Goal: Task Accomplishment & Management: Manage account settings

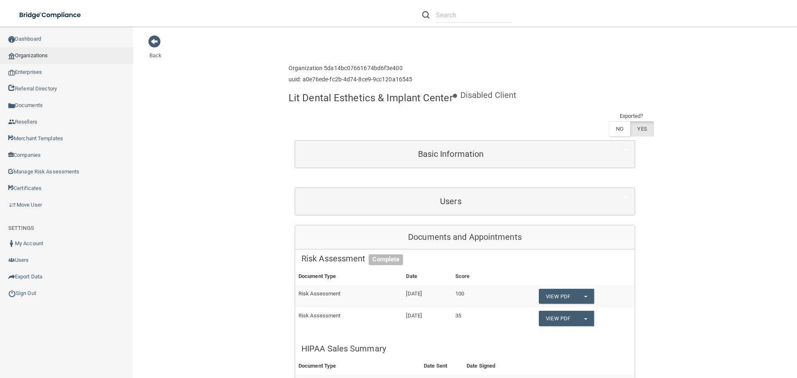
scroll to position [41, 0]
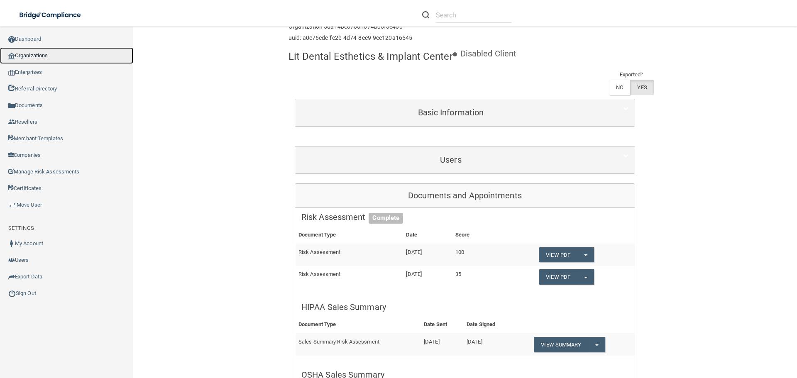
click at [29, 55] on link "Organizations" at bounding box center [66, 55] width 133 height 17
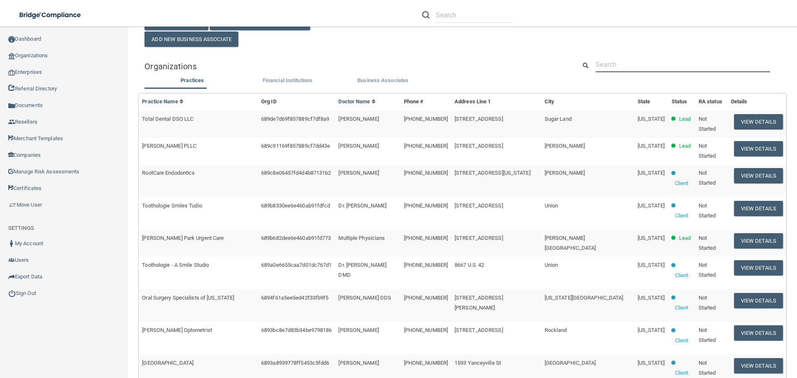
click at [609, 68] on input "text" at bounding box center [682, 64] width 174 height 15
paste input "[PHONE_NUMBER]"
type input "[PHONE_NUMBER]"
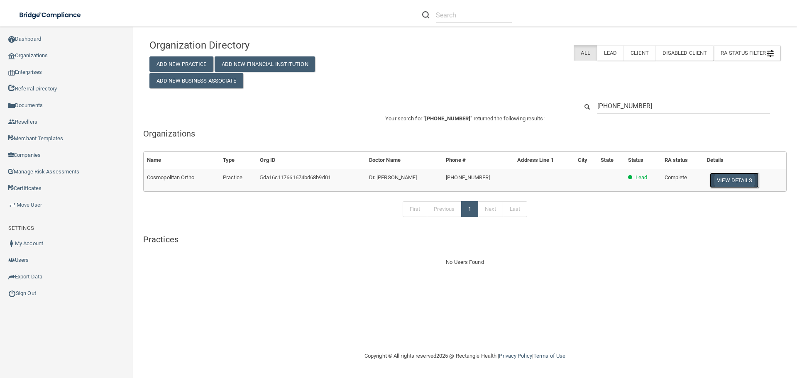
click at [721, 180] on button "View Details" at bounding box center [733, 180] width 49 height 15
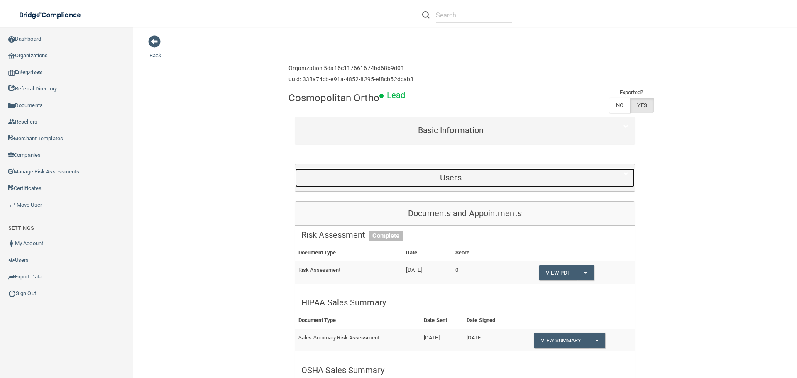
click at [451, 173] on h5 "Users" at bounding box center [450, 177] width 299 height 9
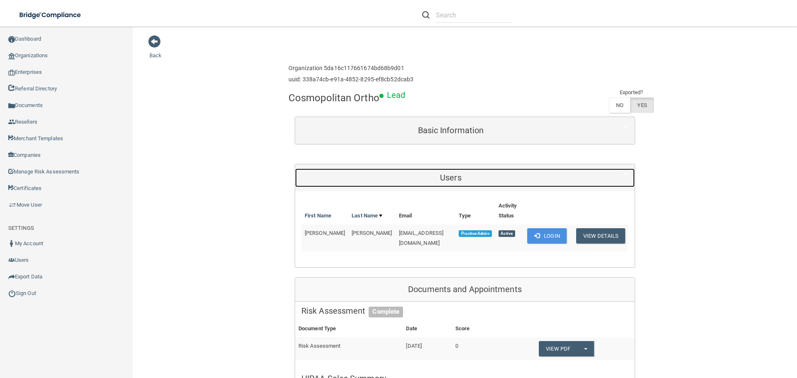
click at [451, 173] on h5 "Users" at bounding box center [450, 177] width 299 height 9
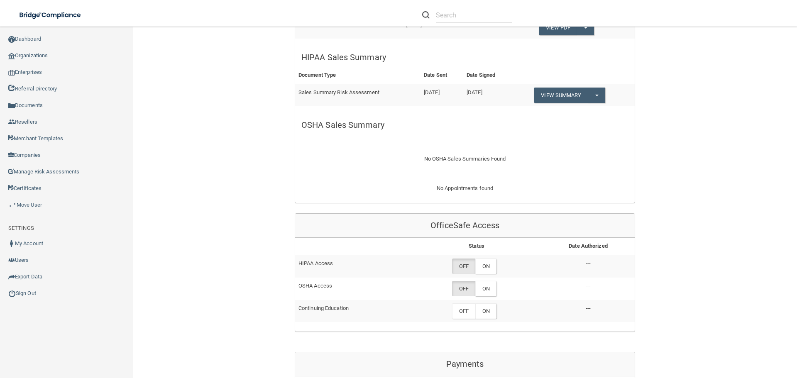
scroll to position [249, 0]
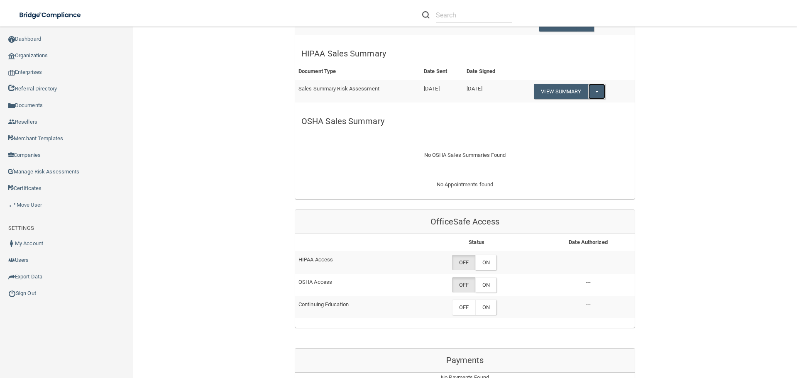
click at [594, 90] on button "Split button!" at bounding box center [596, 91] width 17 height 15
click at [580, 107] on link "Download as PDF" at bounding box center [567, 108] width 69 height 12
click at [485, 258] on label "ON" at bounding box center [485, 262] width 21 height 15
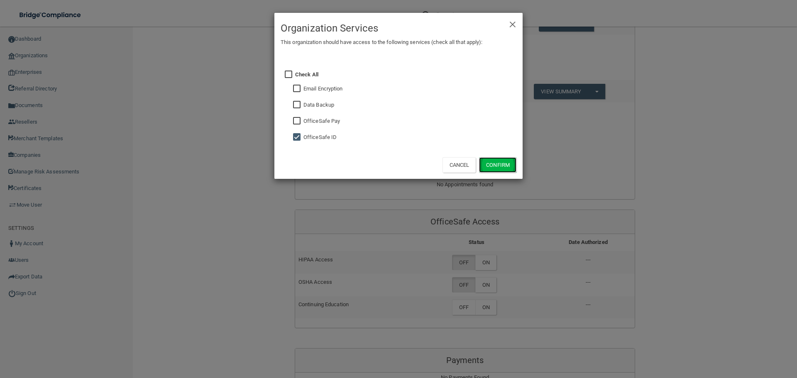
click at [497, 168] on button "Confirm" at bounding box center [497, 164] width 37 height 15
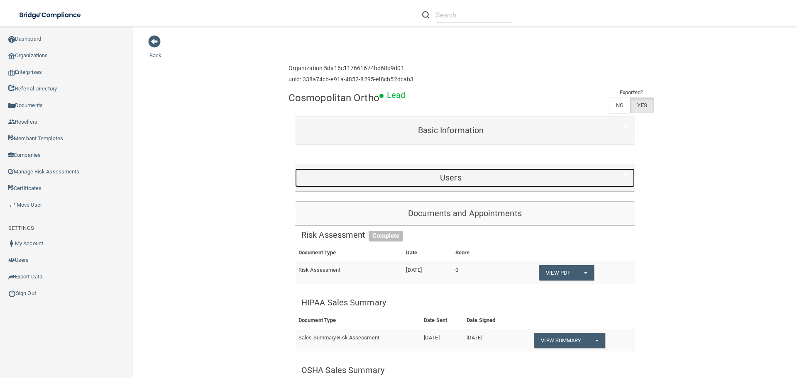
click at [439, 178] on h5 "Users" at bounding box center [450, 177] width 299 height 9
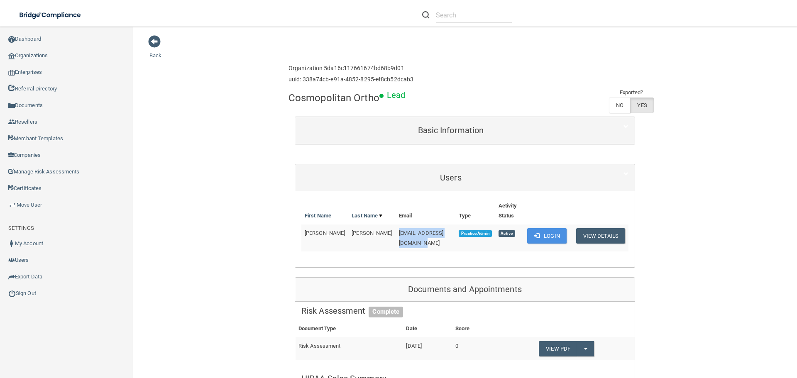
drag, startPoint x: 369, startPoint y: 234, endPoint x: 438, endPoint y: 231, distance: 69.0
click at [438, 231] on td "[EMAIL_ADDRESS][DOMAIN_NAME]" at bounding box center [425, 237] width 60 height 27
copy span "[EMAIL_ADDRESS][DOMAIN_NAME]"
click at [539, 232] on button "Login" at bounding box center [546, 235] width 39 height 15
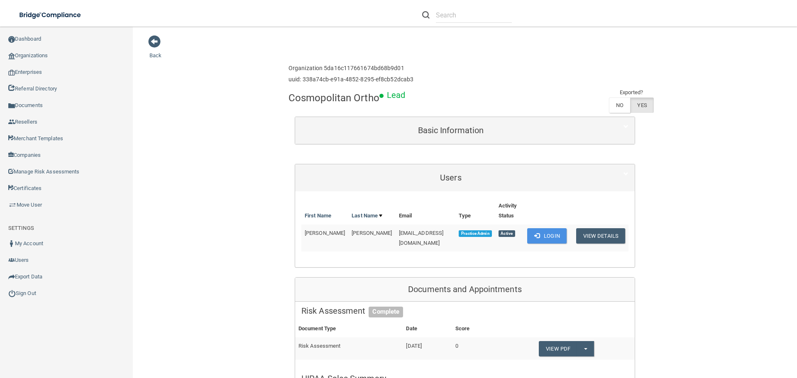
click at [587, 237] on button "View Details" at bounding box center [600, 235] width 49 height 15
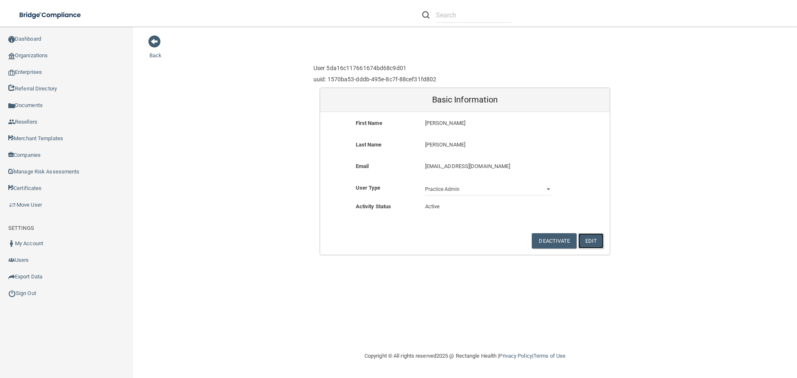
click at [585, 234] on button "Edit" at bounding box center [590, 240] width 25 height 15
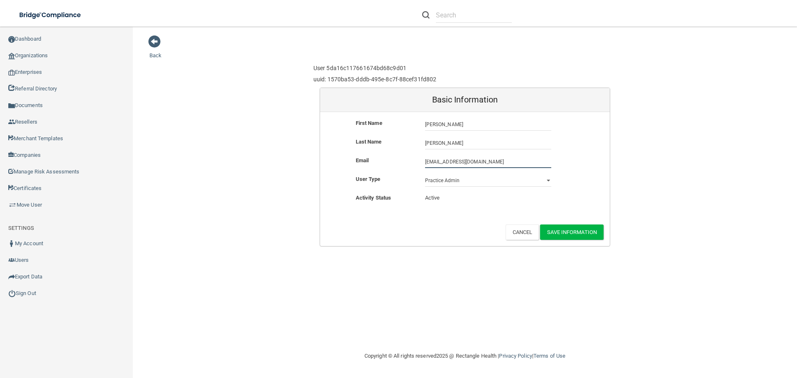
drag, startPoint x: 492, startPoint y: 158, endPoint x: 405, endPoint y: 159, distance: 87.5
click at [405, 159] on div "Email brittany1@cosmoortho.com brittany1@cosmoortho.com" at bounding box center [465, 162] width 290 height 12
paste input "sglassen@rectanglehealth"
type input "sglassen@rectanglehealth.com"
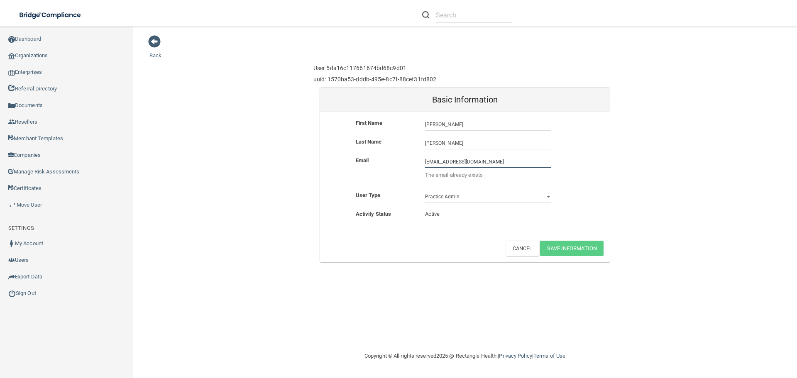
drag, startPoint x: 499, startPoint y: 160, endPoint x: 400, endPoint y: 160, distance: 99.1
click at [400, 160] on div "Email sglassen@rectanglehealth.com sglassen@rectanglehealth.com The email alrea…" at bounding box center [465, 170] width 290 height 29
click at [236, 166] on div "Back User 5da16c117661674bd68c9d01 uuid: 1570ba53-dddb-495e-8c7f-88cef31fd802 B…" at bounding box center [464, 149] width 631 height 228
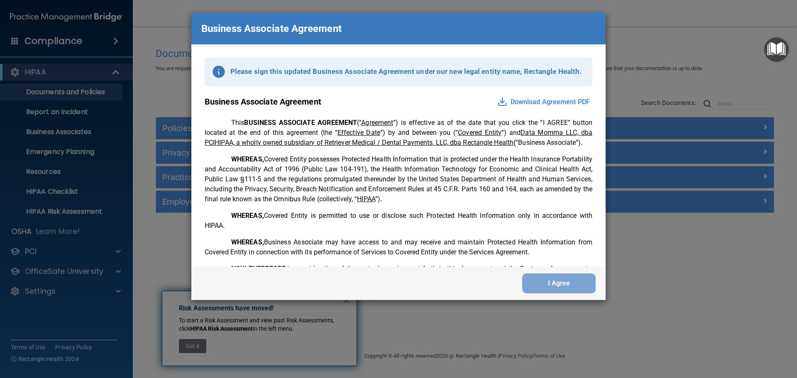
scroll to position [1692, 0]
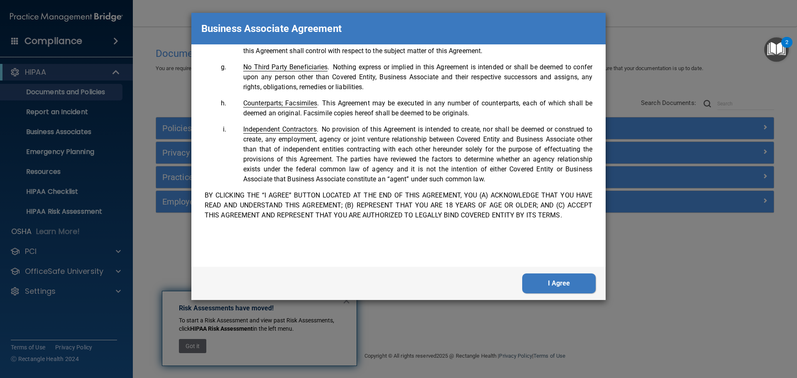
click at [563, 294] on div "I Agree" at bounding box center [398, 283] width 414 height 33
click at [562, 285] on button "I Agree" at bounding box center [558, 283] width 73 height 20
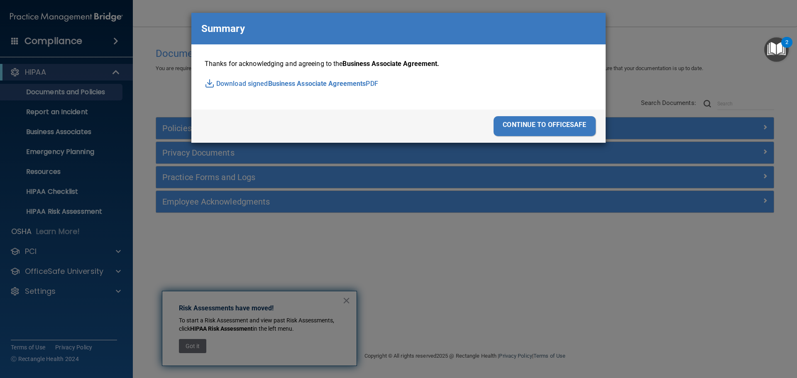
click at [540, 122] on div "continue to officesafe" at bounding box center [544, 126] width 102 height 20
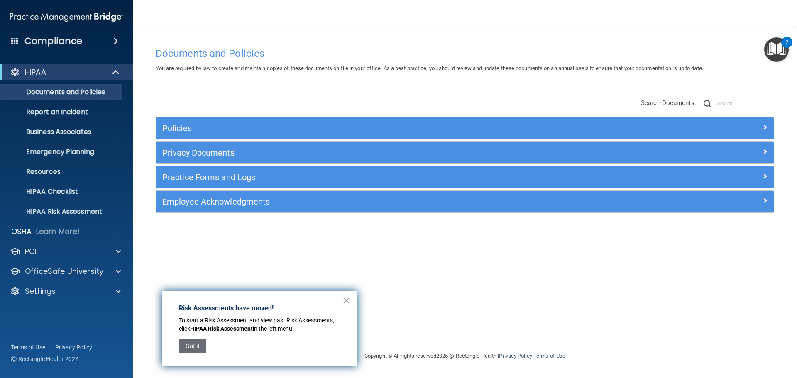
click at [346, 295] on button "×" at bounding box center [346, 300] width 8 height 13
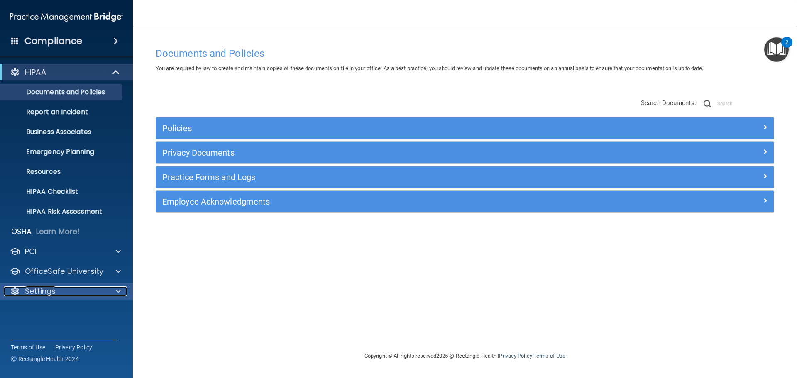
click at [101, 292] on div "Settings" at bounding box center [55, 291] width 103 height 10
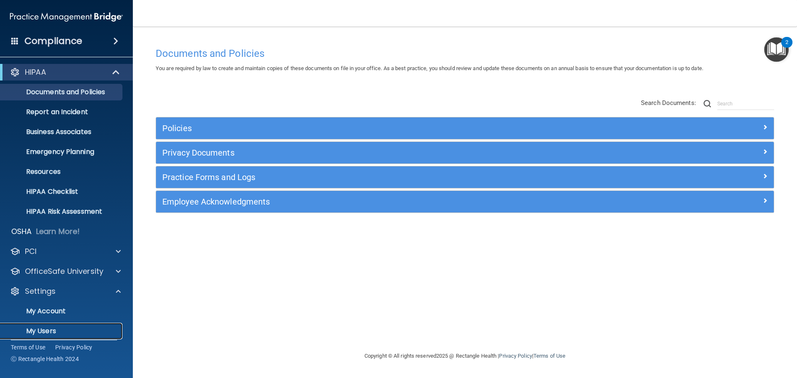
click at [71, 326] on link "My Users" at bounding box center [57, 331] width 131 height 17
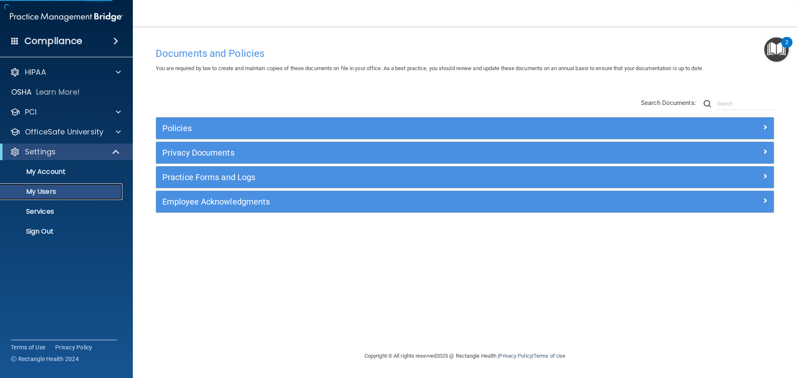
select select "20"
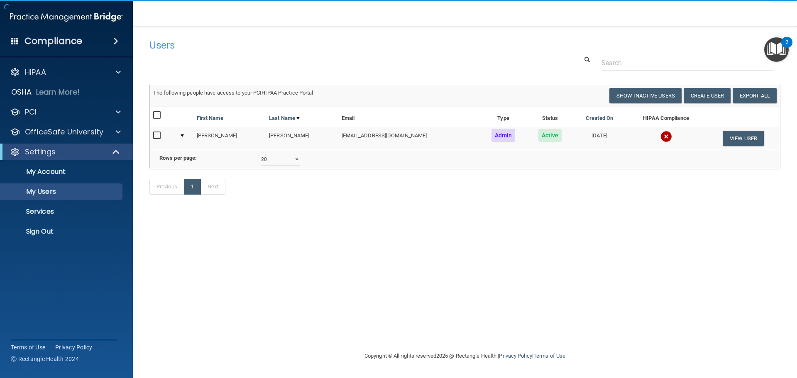
click at [157, 135] on input "checkbox" at bounding box center [158, 135] width 10 height 7
checkbox input "true"
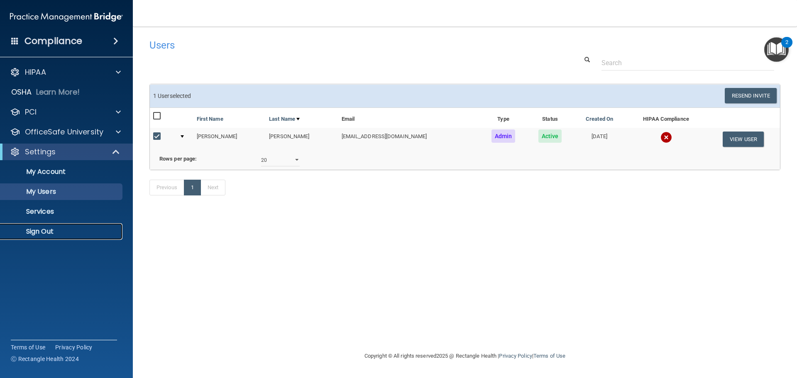
click at [63, 228] on p "Sign Out" at bounding box center [61, 231] width 113 height 8
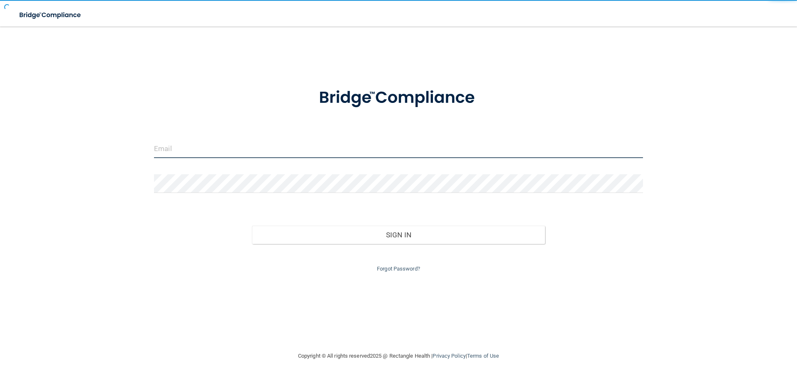
type input "[EMAIL_ADDRESS][DOMAIN_NAME]"
